Goal: Task Accomplishment & Management: Complete application form

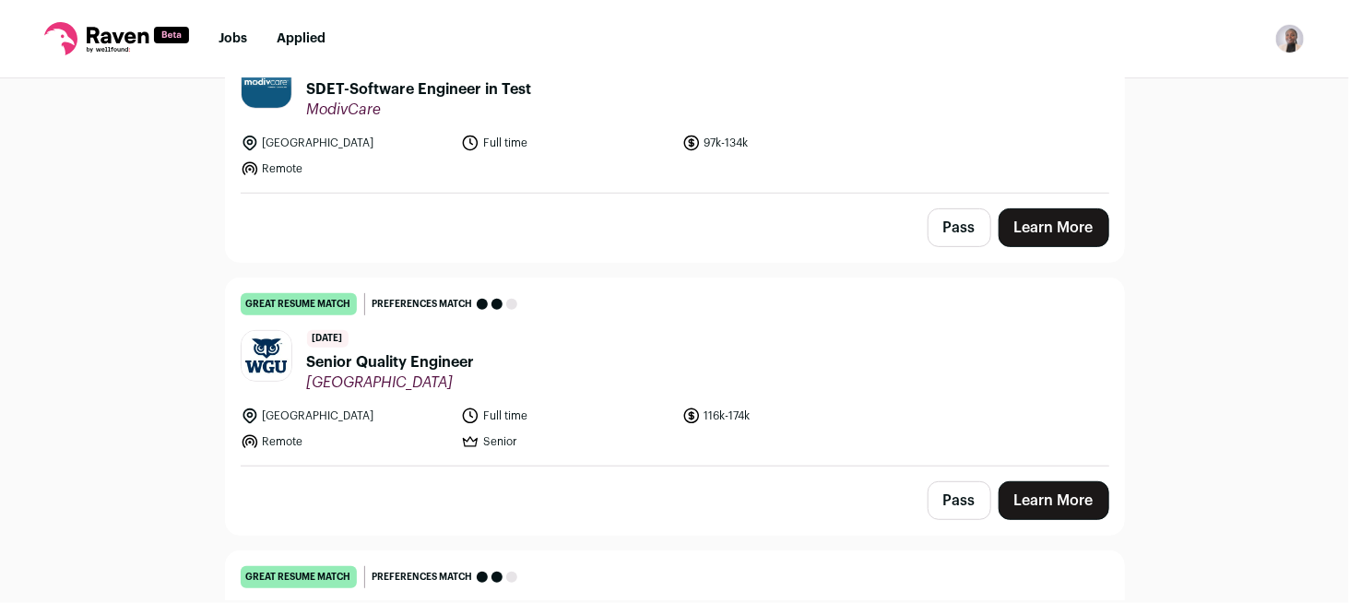
scroll to position [277, 0]
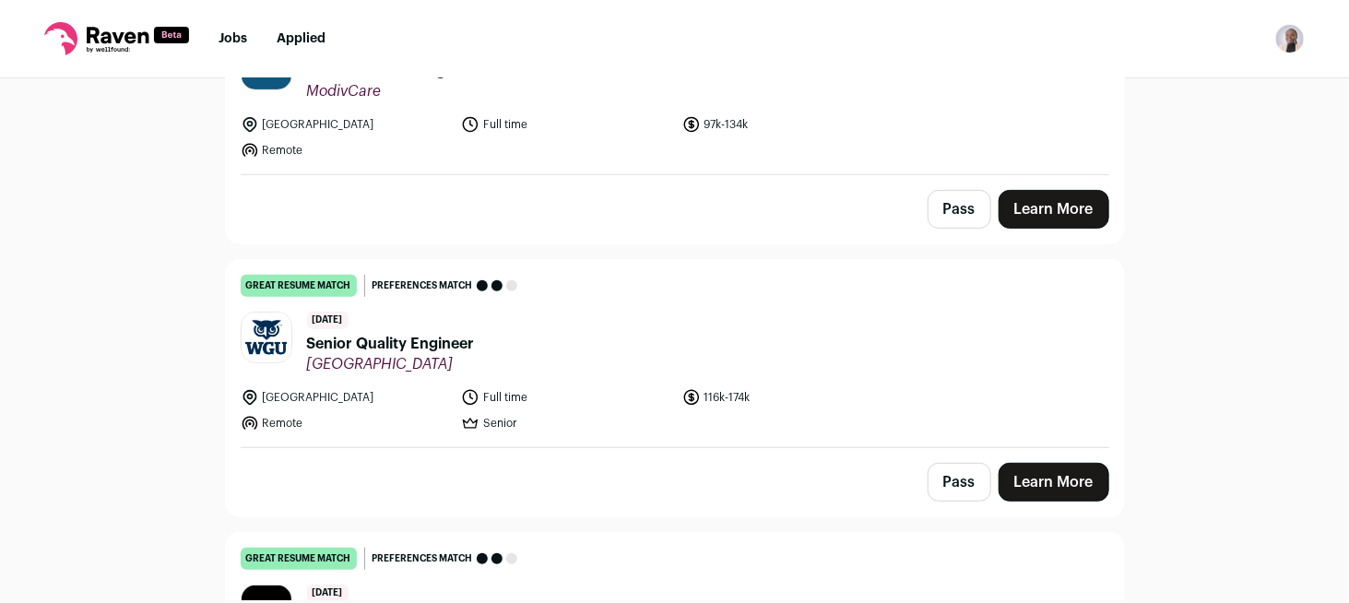
click at [417, 350] on span "Senior Quality Engineer" at bounding box center [391, 344] width 168 height 22
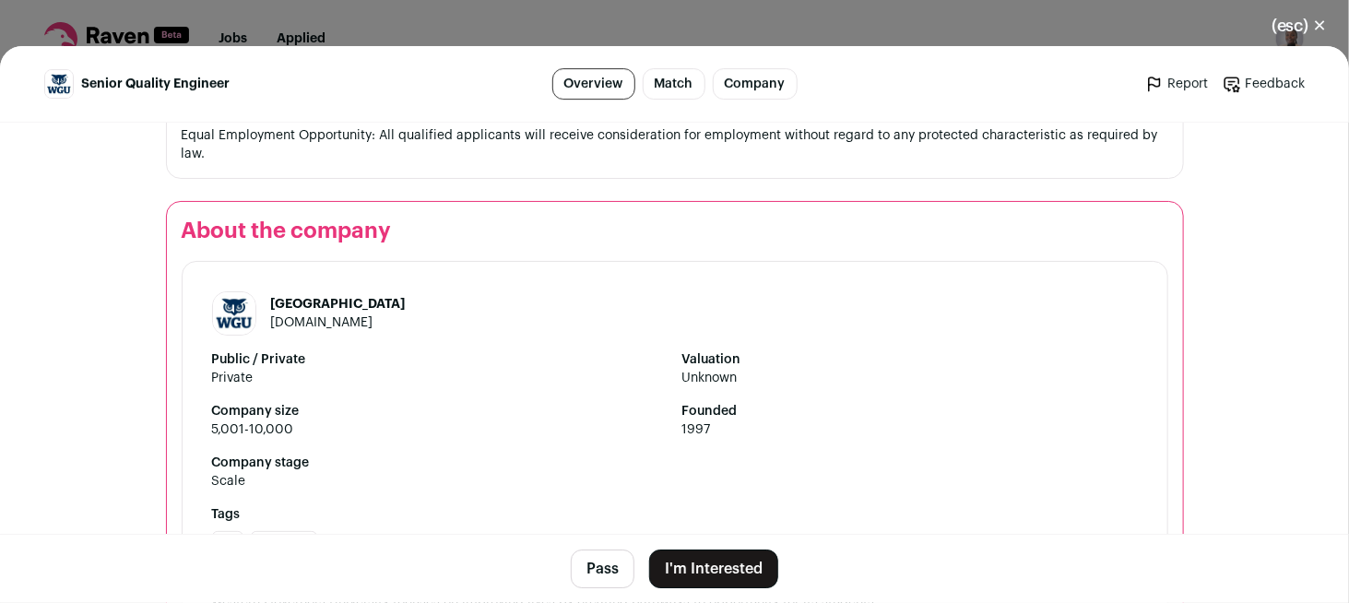
scroll to position [2873, 0]
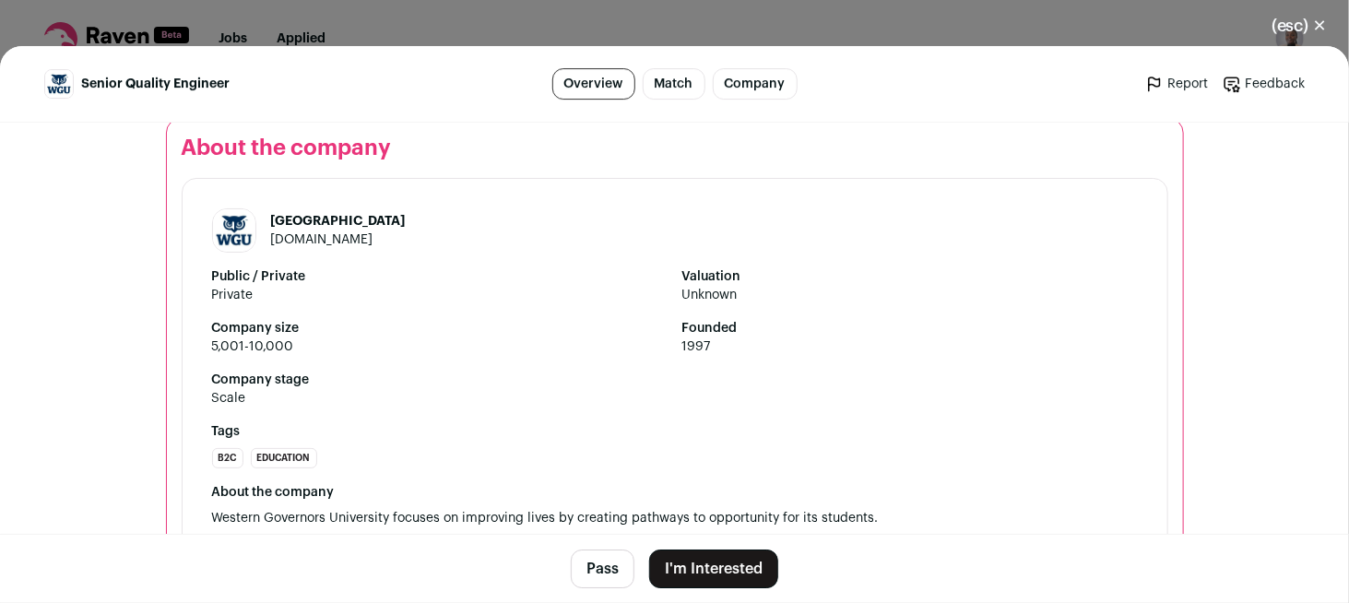
click at [719, 572] on button "I'm Interested" at bounding box center [713, 569] width 129 height 39
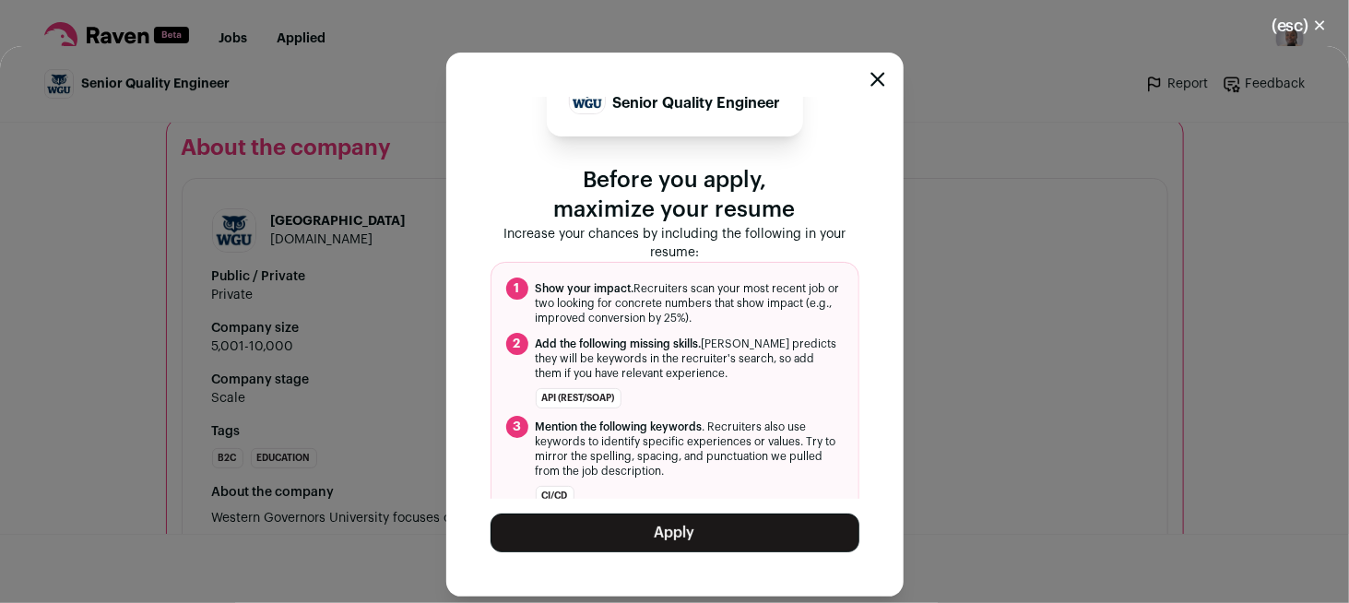
scroll to position [63, 0]
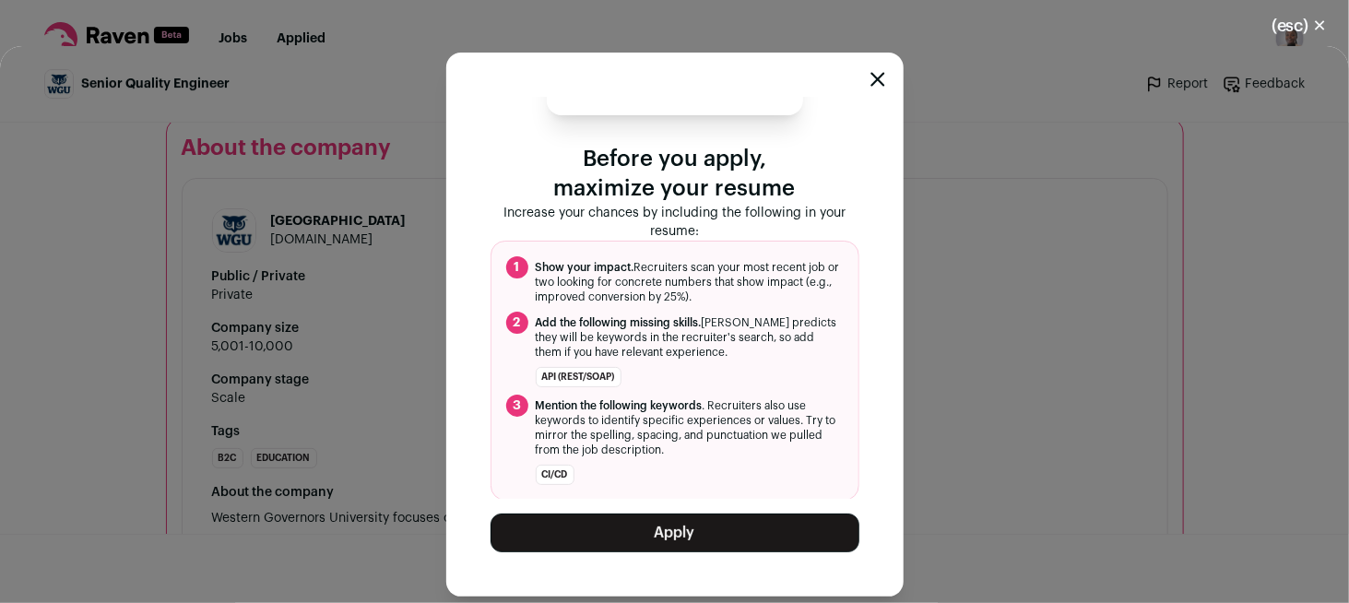
click at [720, 524] on button "Apply" at bounding box center [675, 533] width 369 height 39
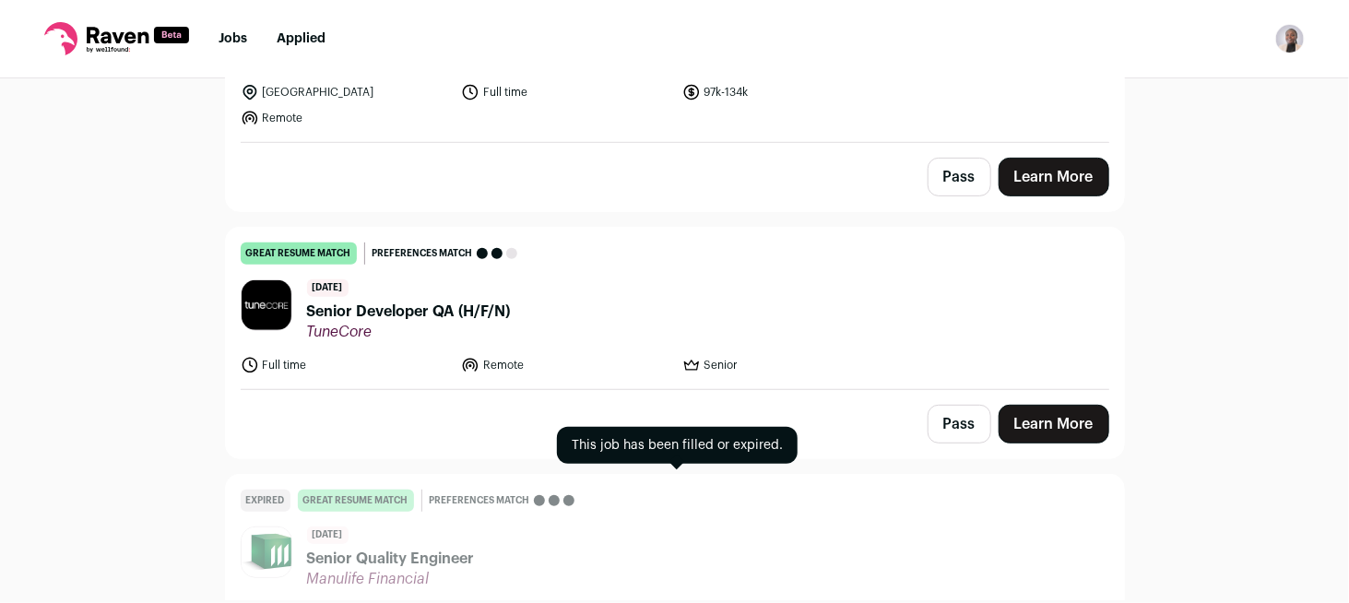
scroll to position [277, 0]
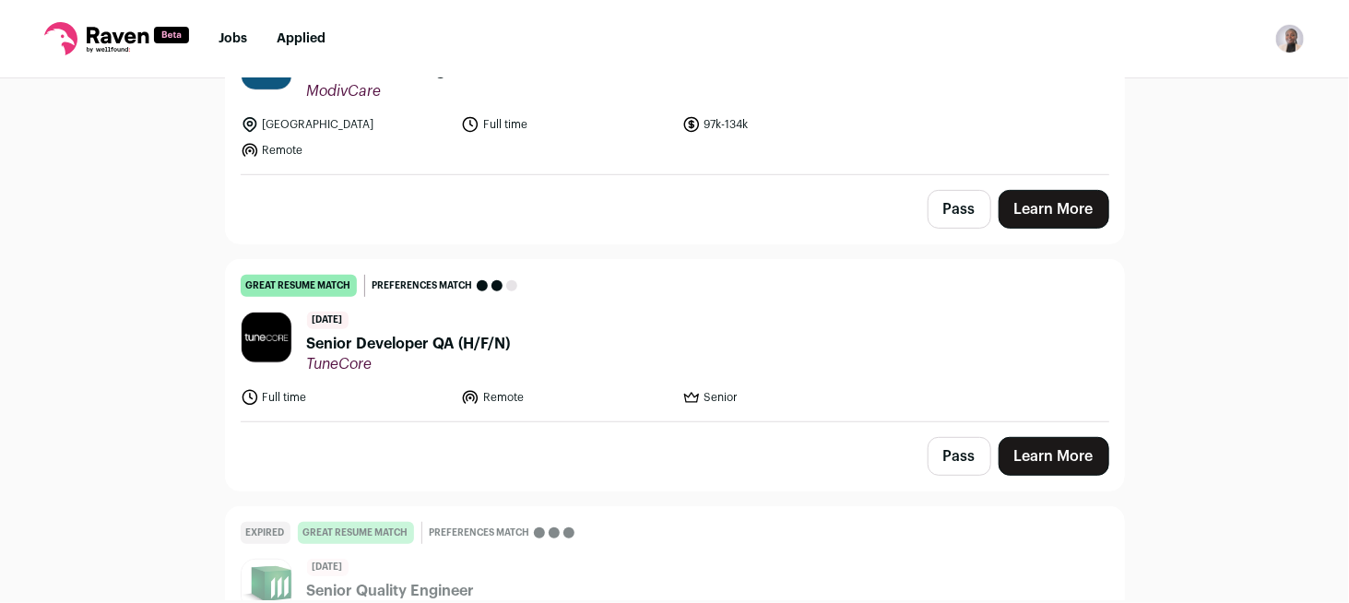
click at [444, 355] on span "TuneCore" at bounding box center [409, 364] width 204 height 18
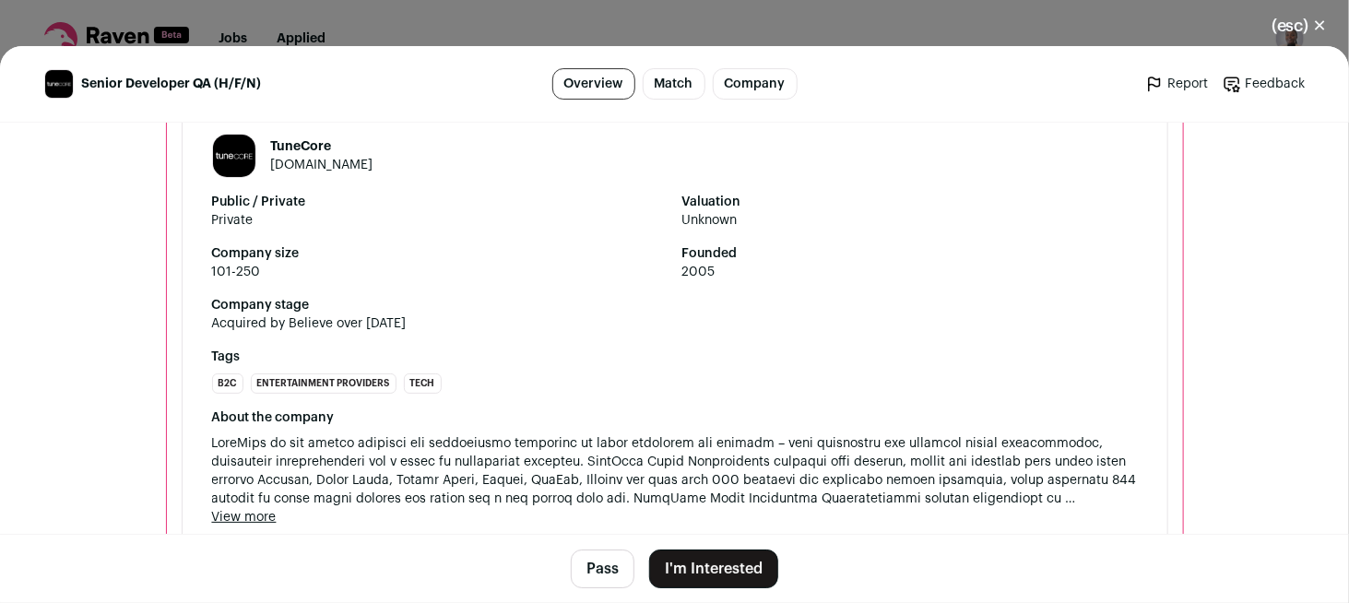
scroll to position [3054, 0]
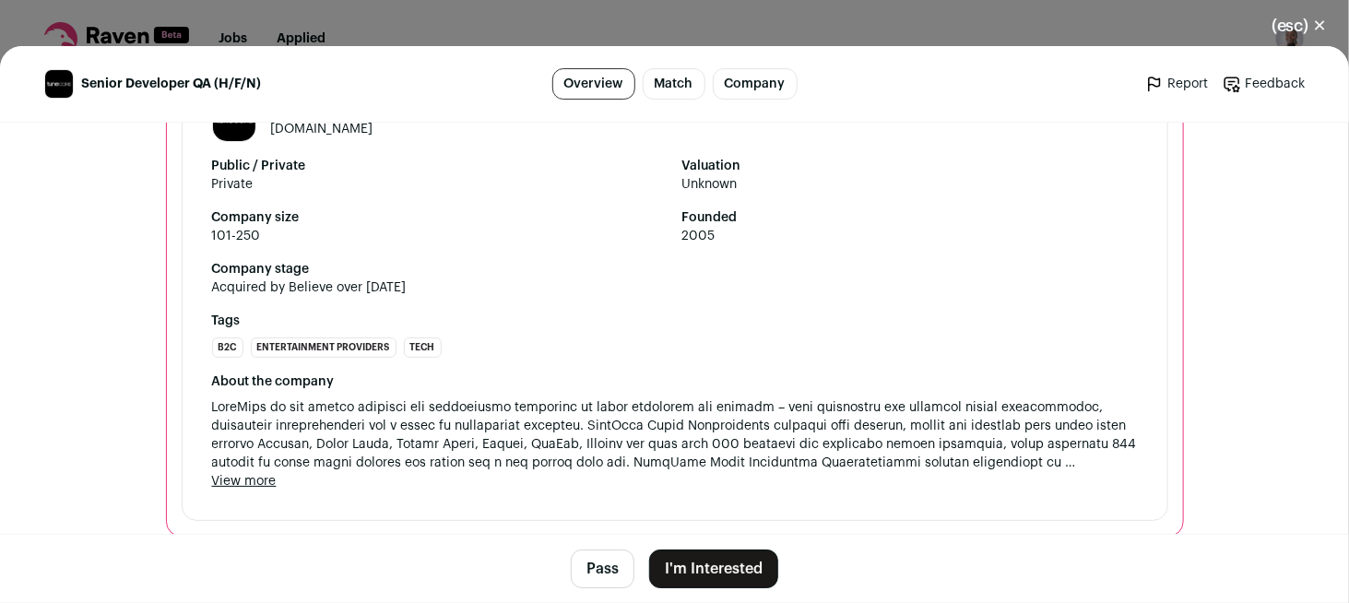
click at [230, 472] on div "TuneCore [DOMAIN_NAME] Public / Private Private Valuation Unknown Company size …" at bounding box center [675, 294] width 987 height 454
click at [256, 472] on button "View more" at bounding box center [244, 481] width 65 height 18
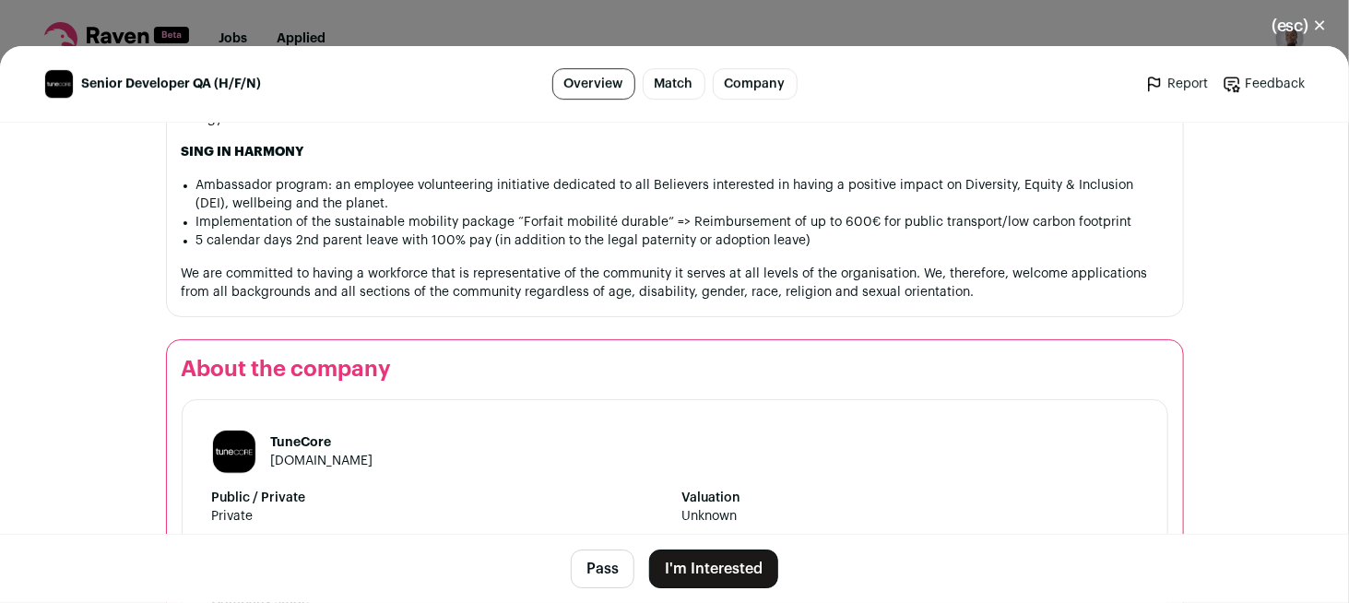
scroll to position [3090, 0]
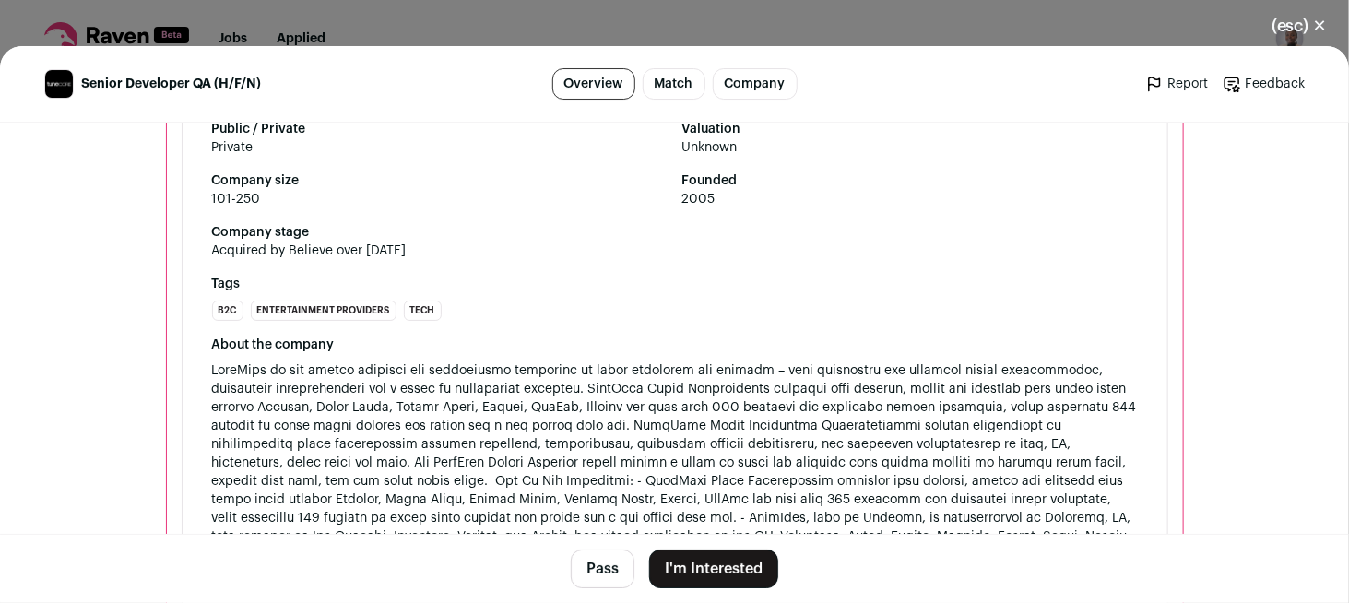
click at [691, 575] on button "I'm Interested" at bounding box center [713, 569] width 129 height 39
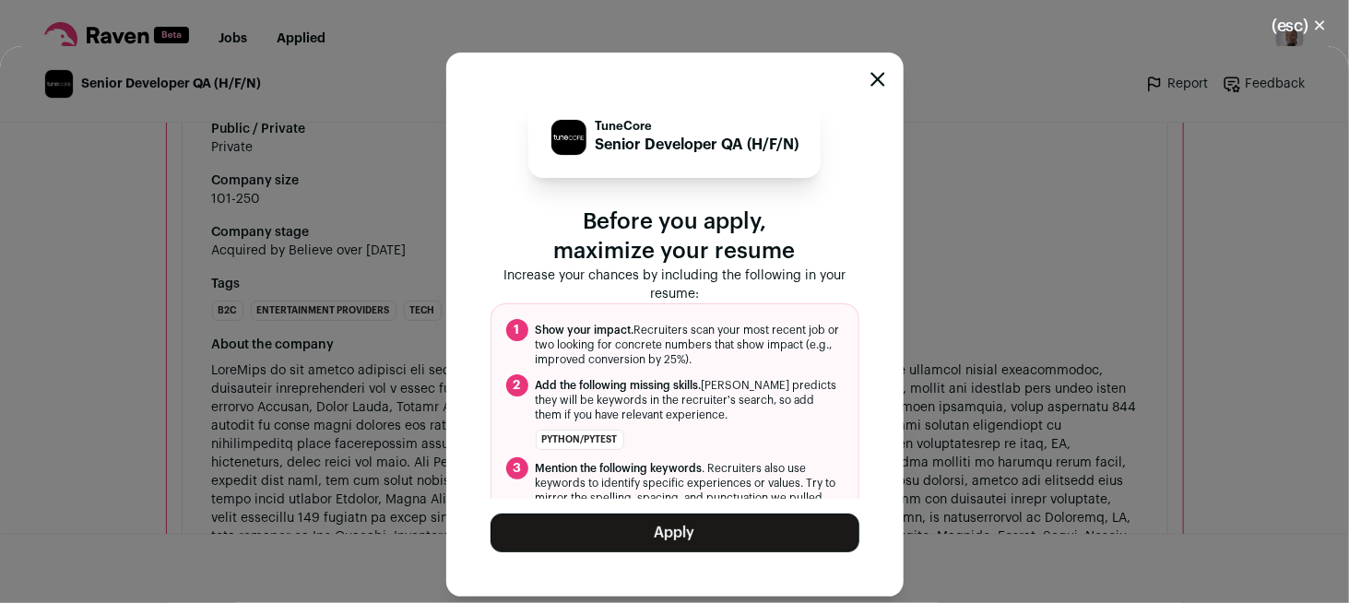
scroll to position [63, 0]
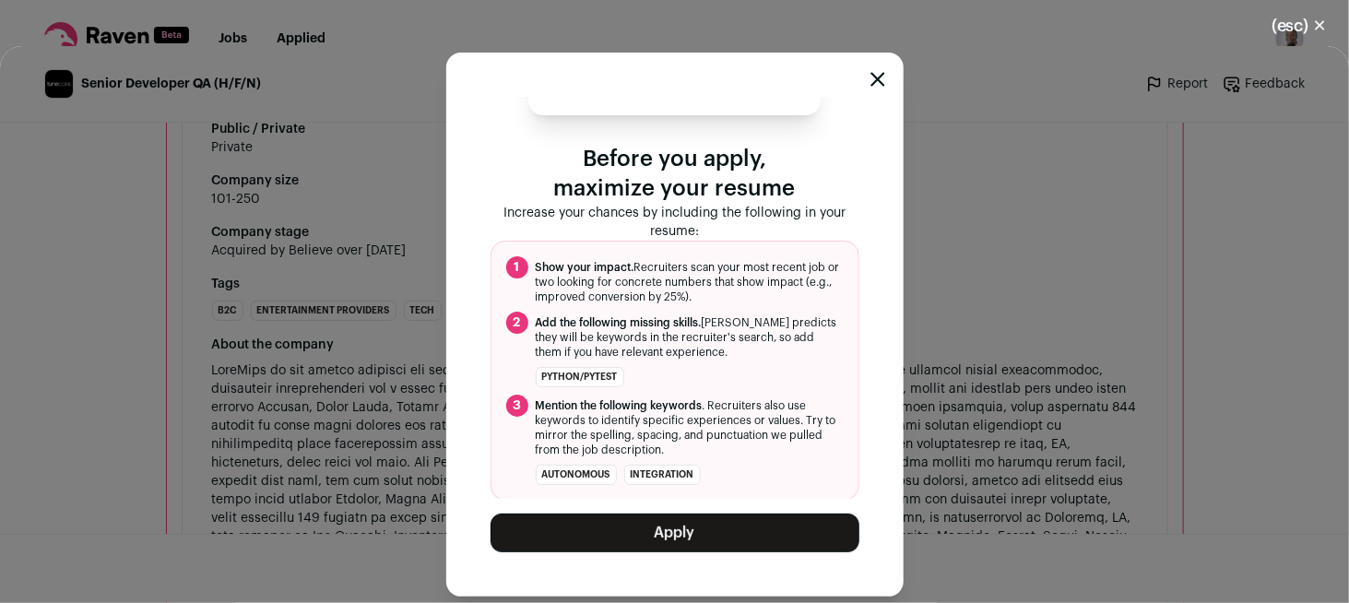
click at [700, 538] on button "Apply" at bounding box center [675, 533] width 369 height 39
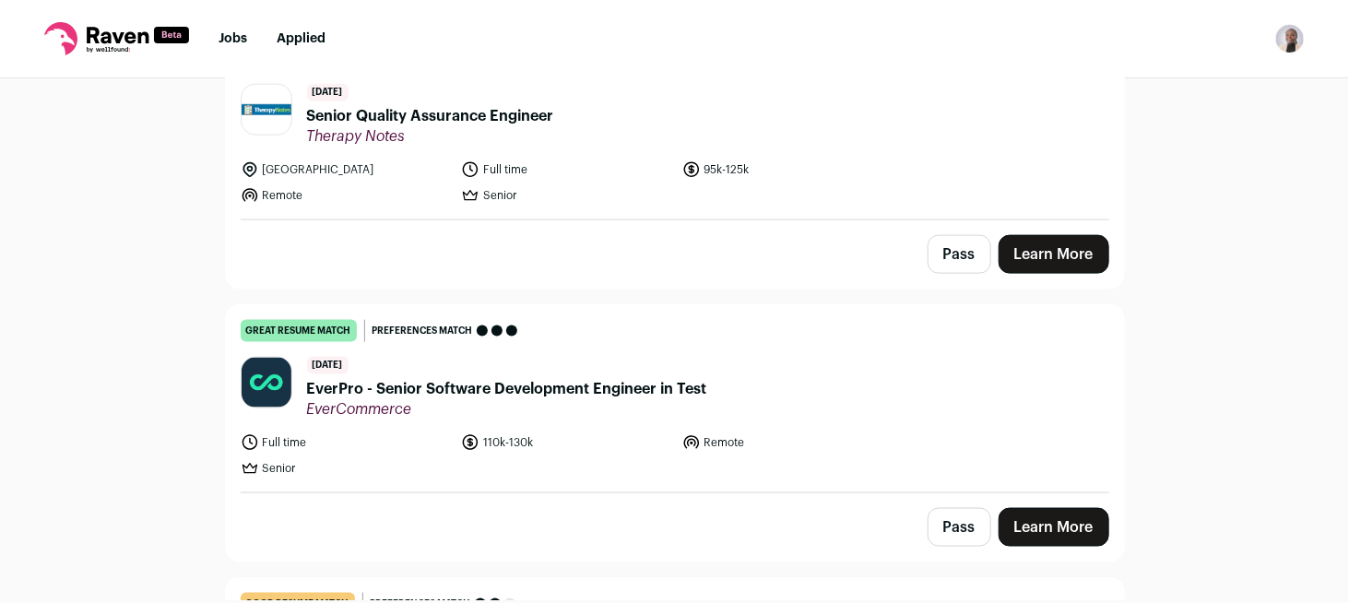
scroll to position [1107, 0]
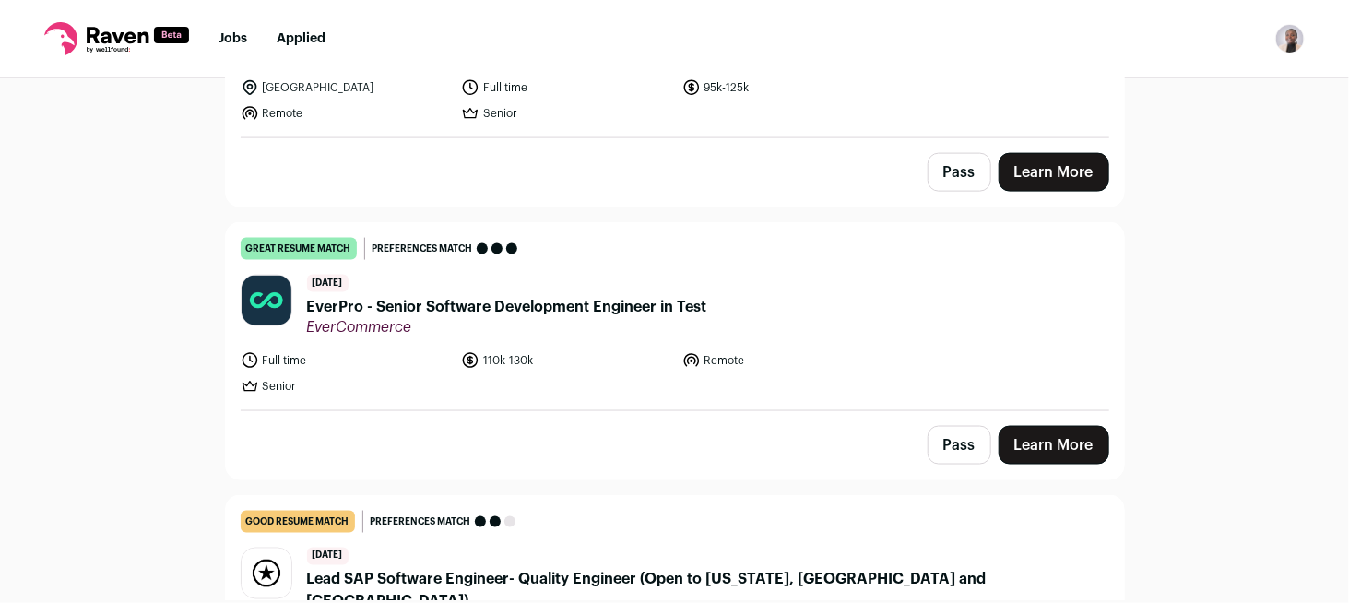
click at [552, 306] on span "EverPro - Senior Software Development Engineer in Test" at bounding box center [507, 307] width 400 height 22
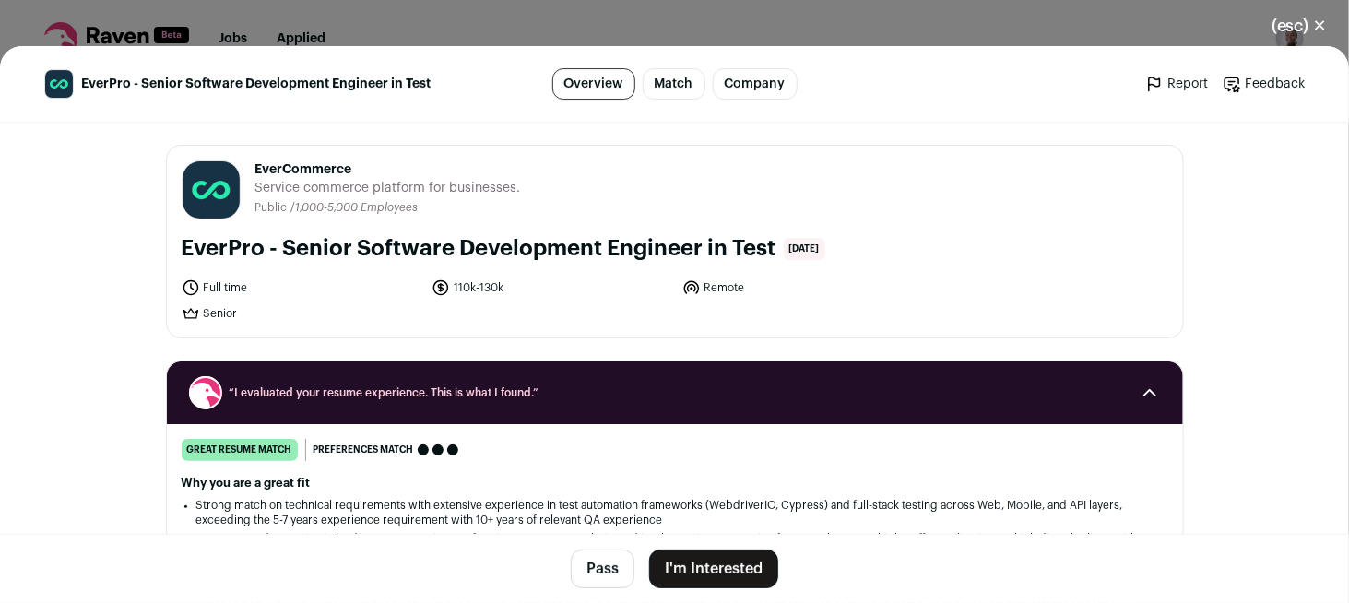
click at [702, 571] on button "I'm Interested" at bounding box center [713, 569] width 129 height 39
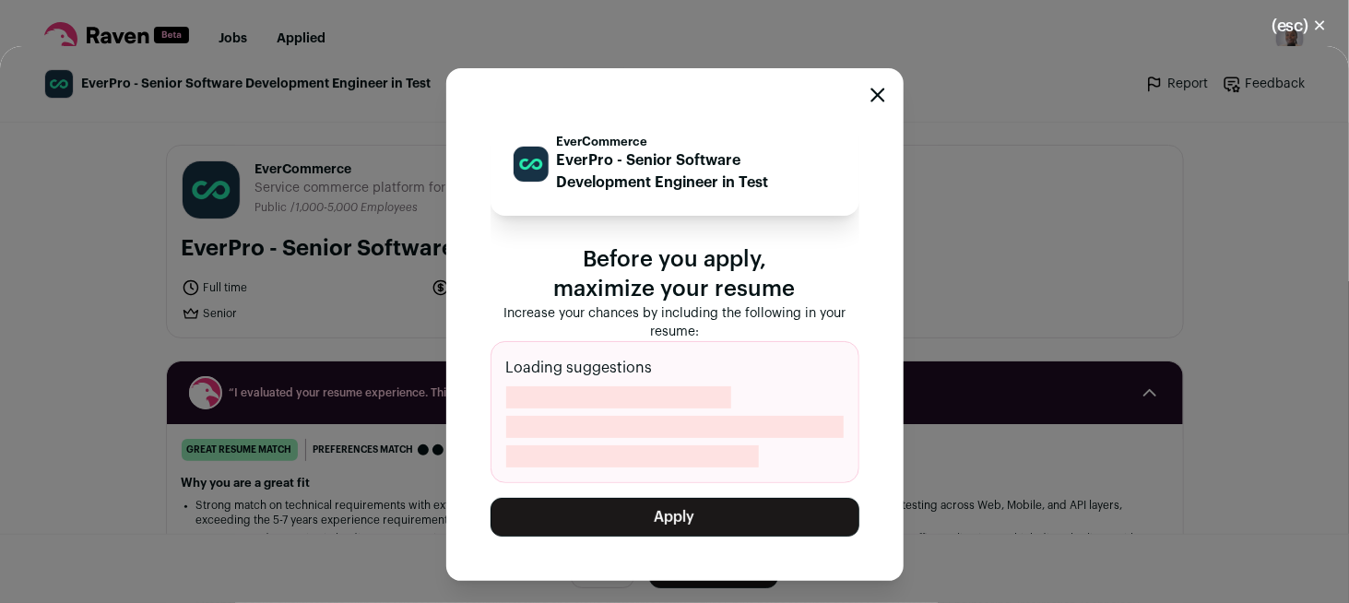
click at [878, 94] on icon "Close modal" at bounding box center [878, 95] width 15 height 15
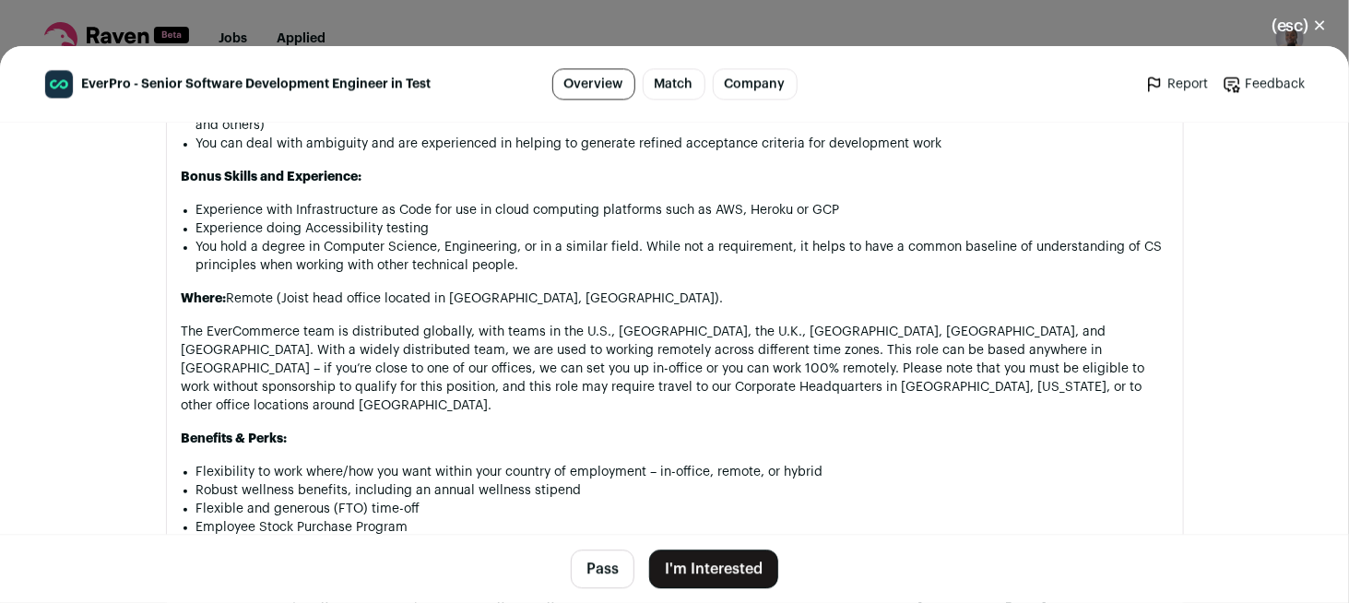
scroll to position [1752, 0]
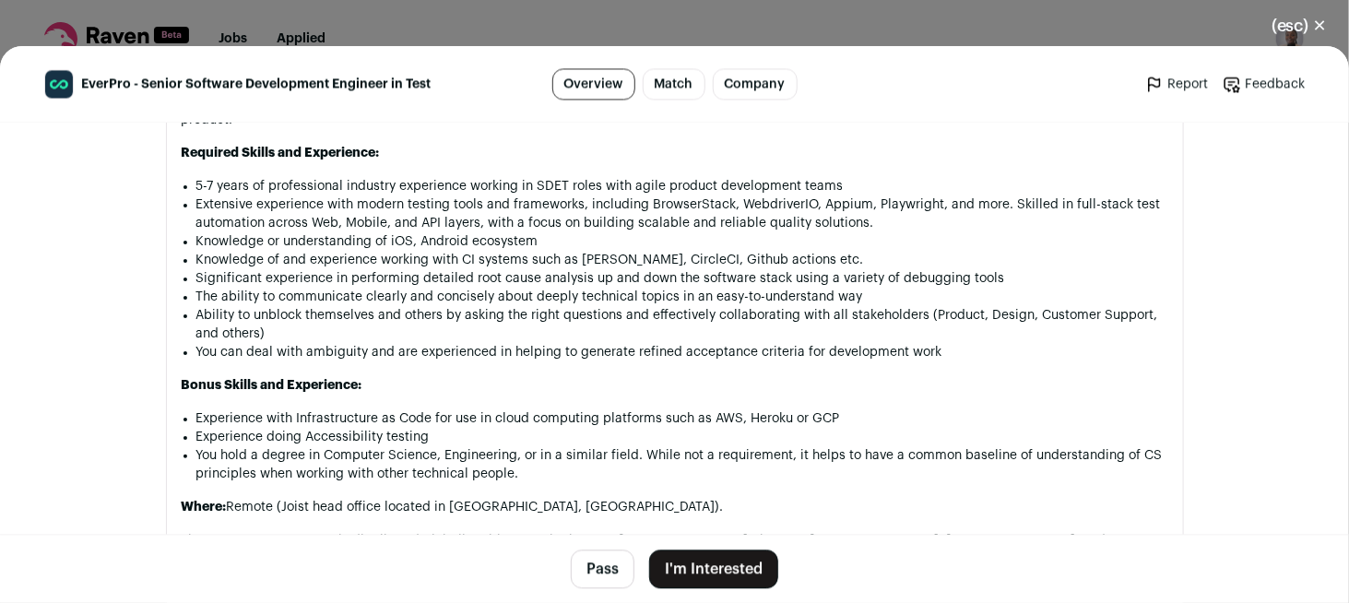
click at [720, 567] on button "I'm Interested" at bounding box center [713, 569] width 129 height 39
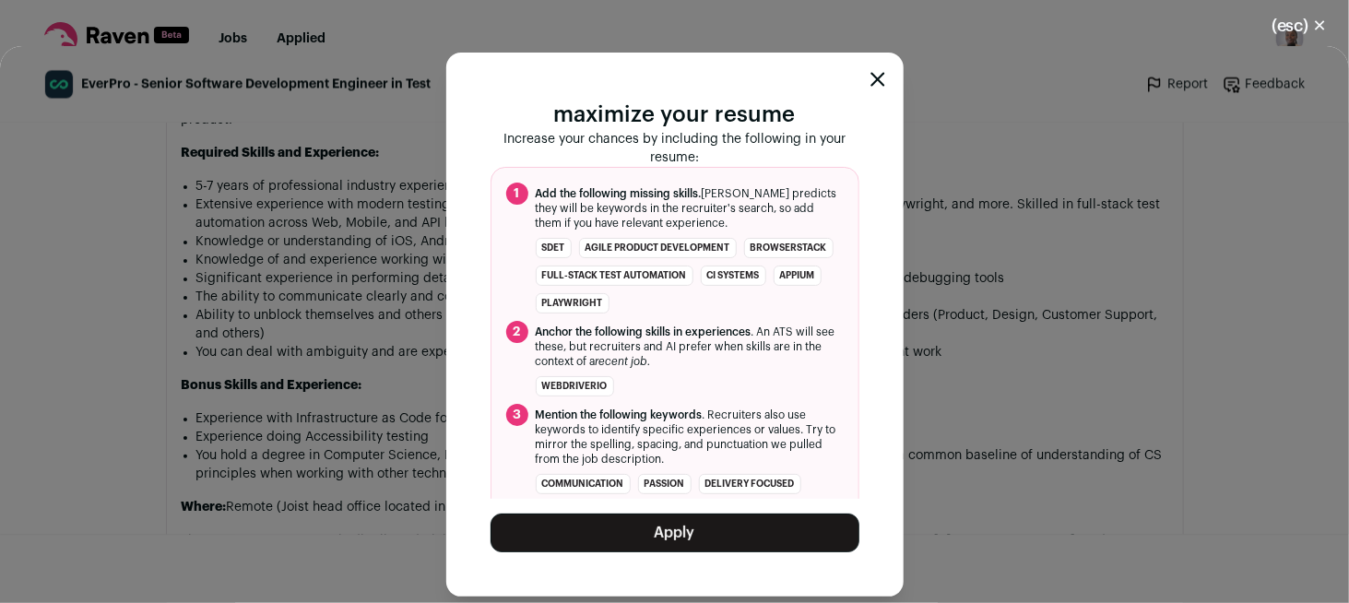
scroll to position [184, 0]
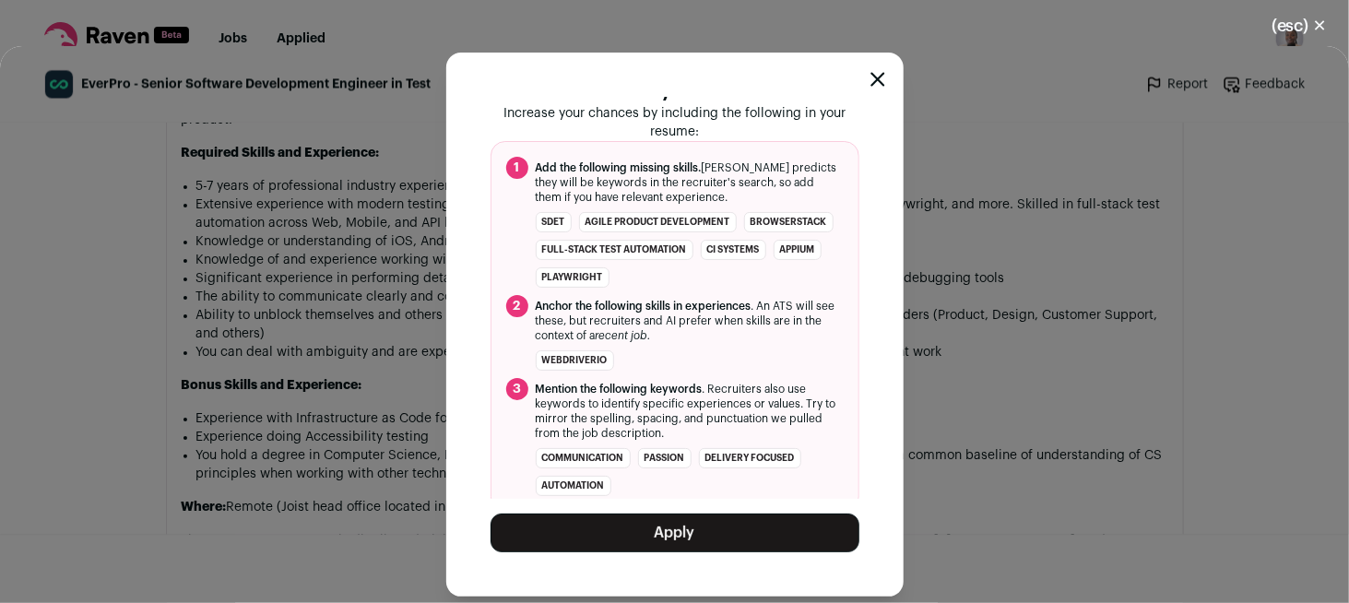
click at [739, 531] on button "Apply" at bounding box center [675, 533] width 369 height 39
